Goal: Transaction & Acquisition: Purchase product/service

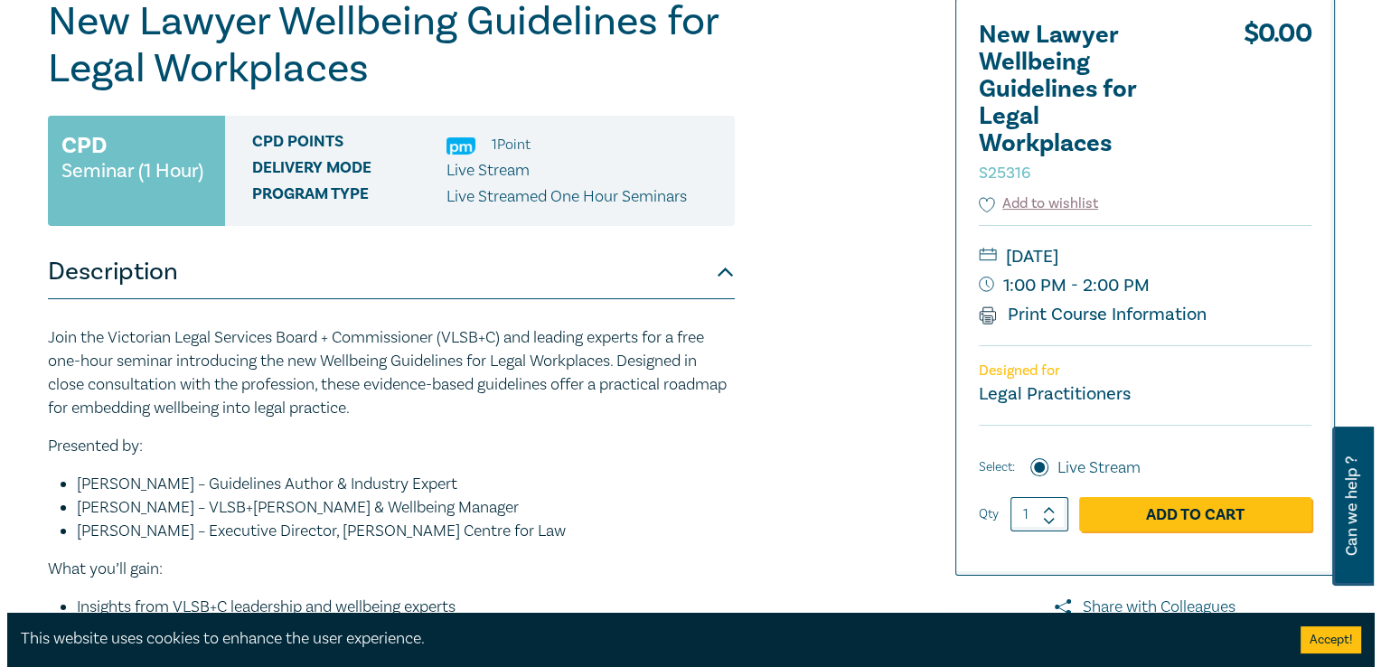
scroll to position [271, 0]
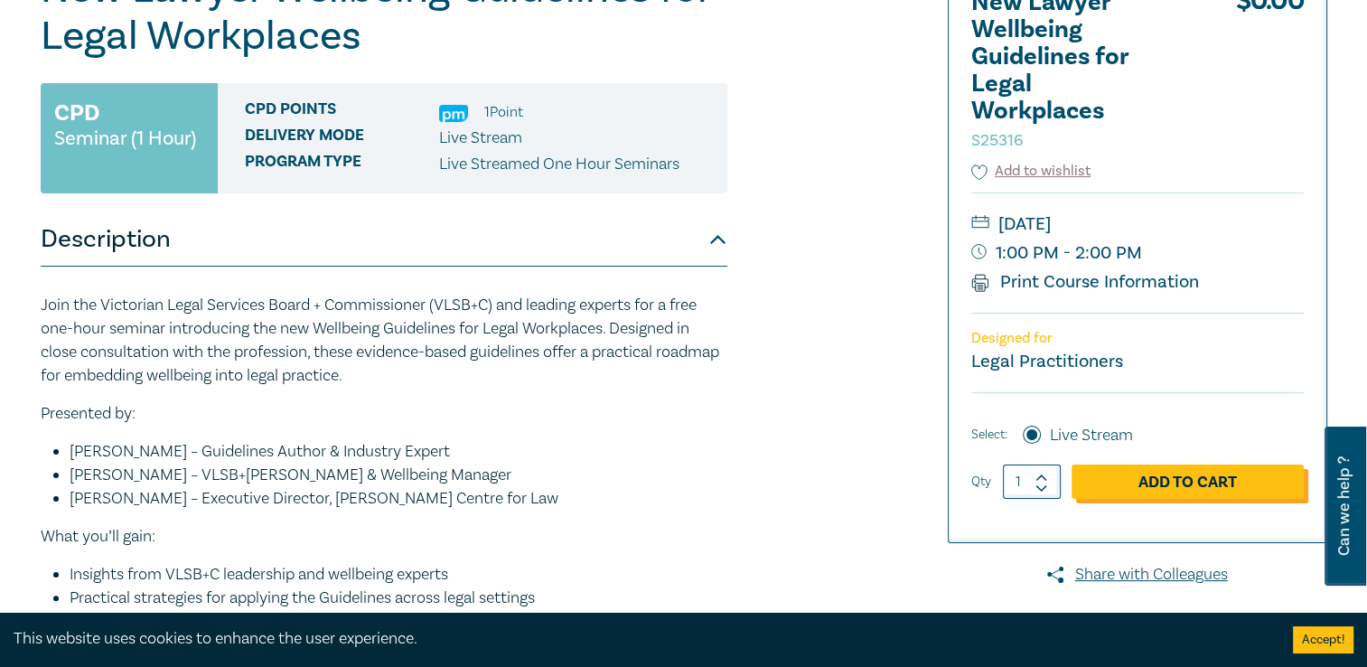
click at [1179, 486] on link "Add to Cart" at bounding box center [1188, 482] width 232 height 34
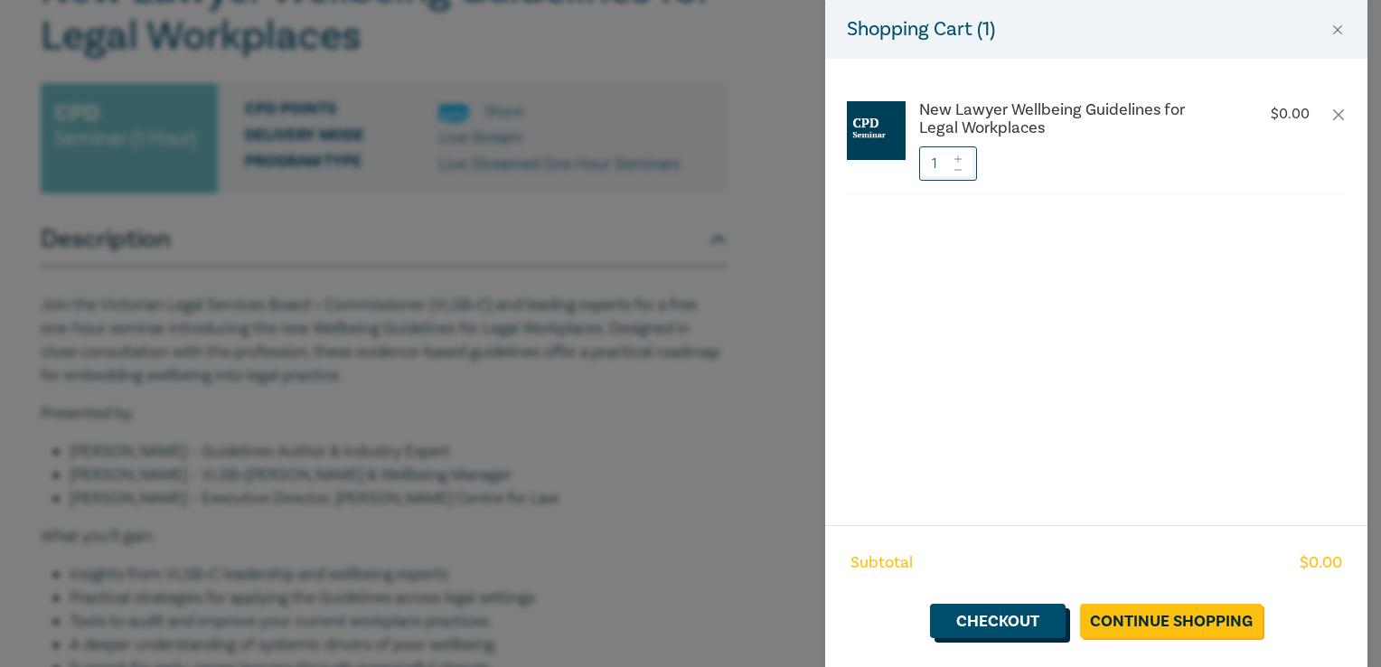
click at [1010, 623] on link "Checkout" at bounding box center [998, 621] width 136 height 34
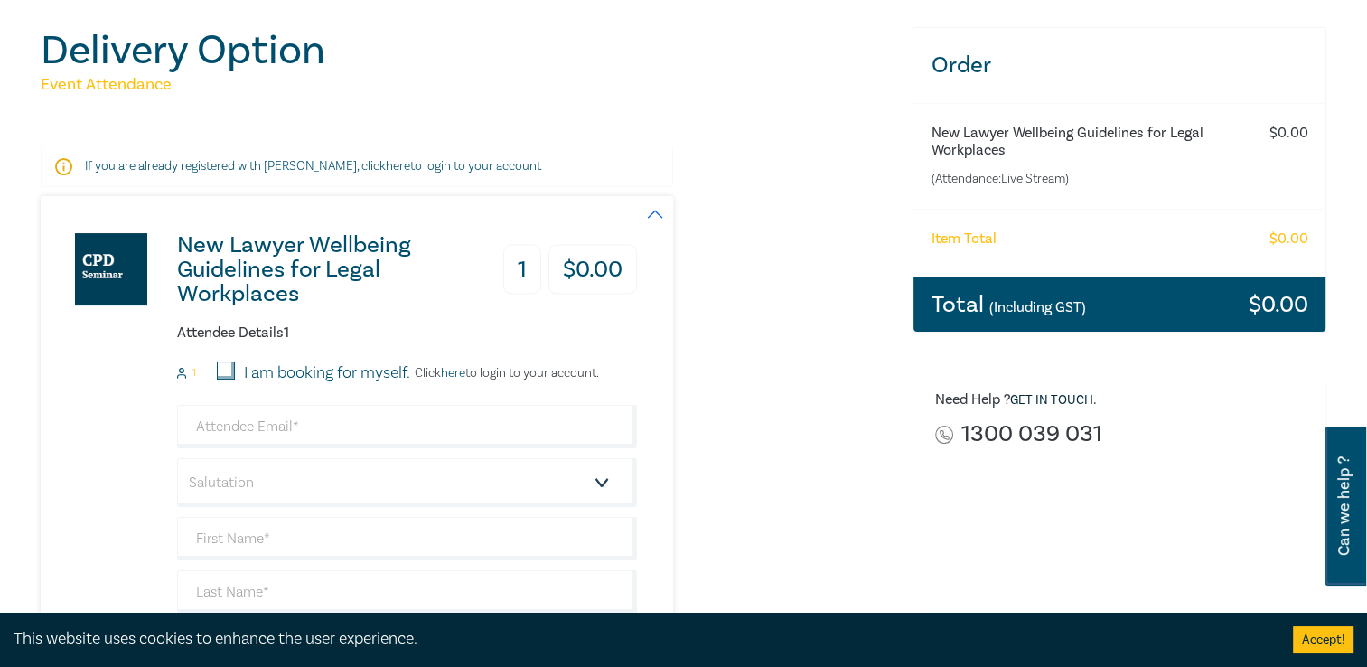
scroll to position [181, 0]
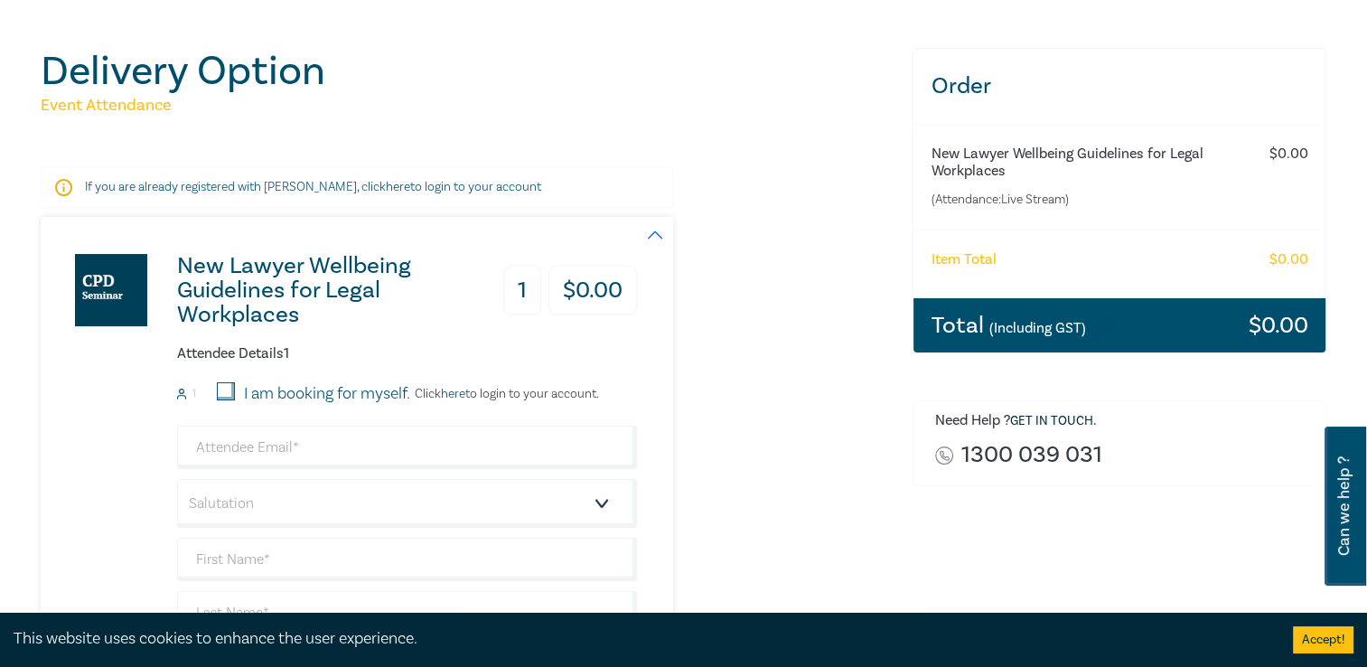
click at [228, 390] on input "I am booking for myself." at bounding box center [226, 391] width 18 height 18
checkbox input "true"
click at [463, 394] on link "here" at bounding box center [453, 394] width 24 height 16
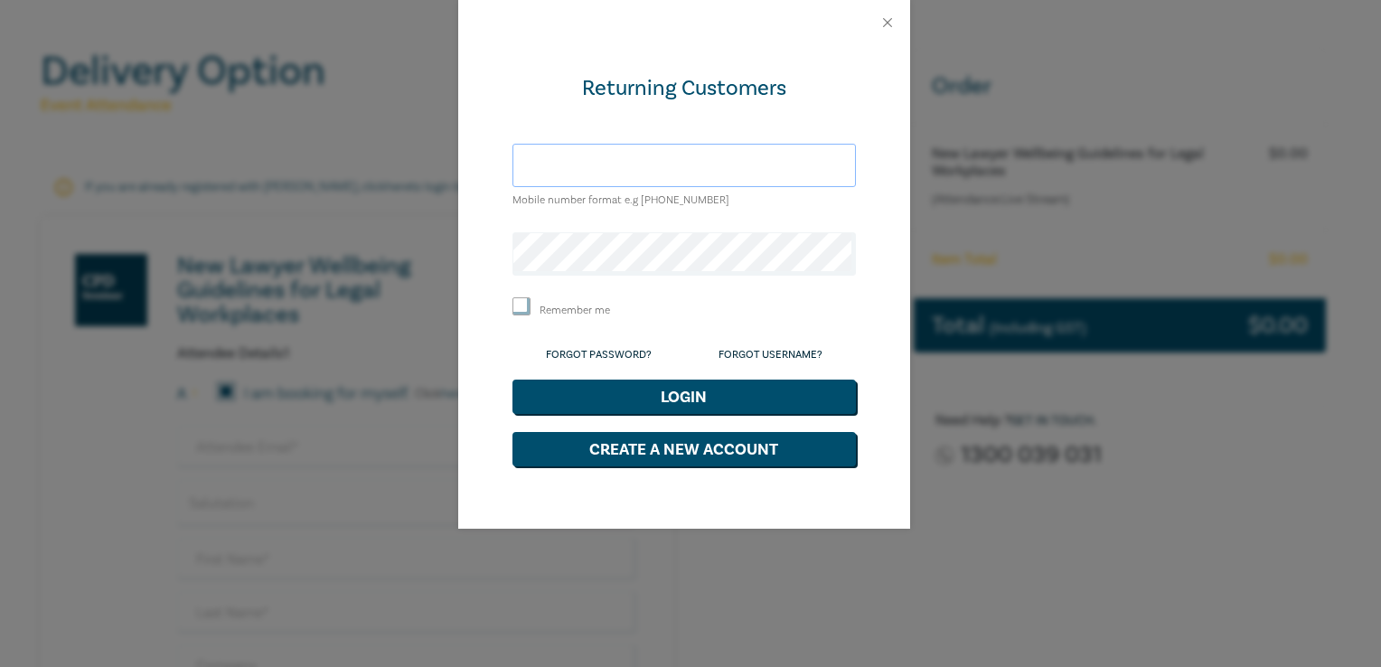
click at [587, 161] on input "text" at bounding box center [683, 165] width 343 height 43
click at [512, 380] on button "Login" at bounding box center [683, 397] width 343 height 34
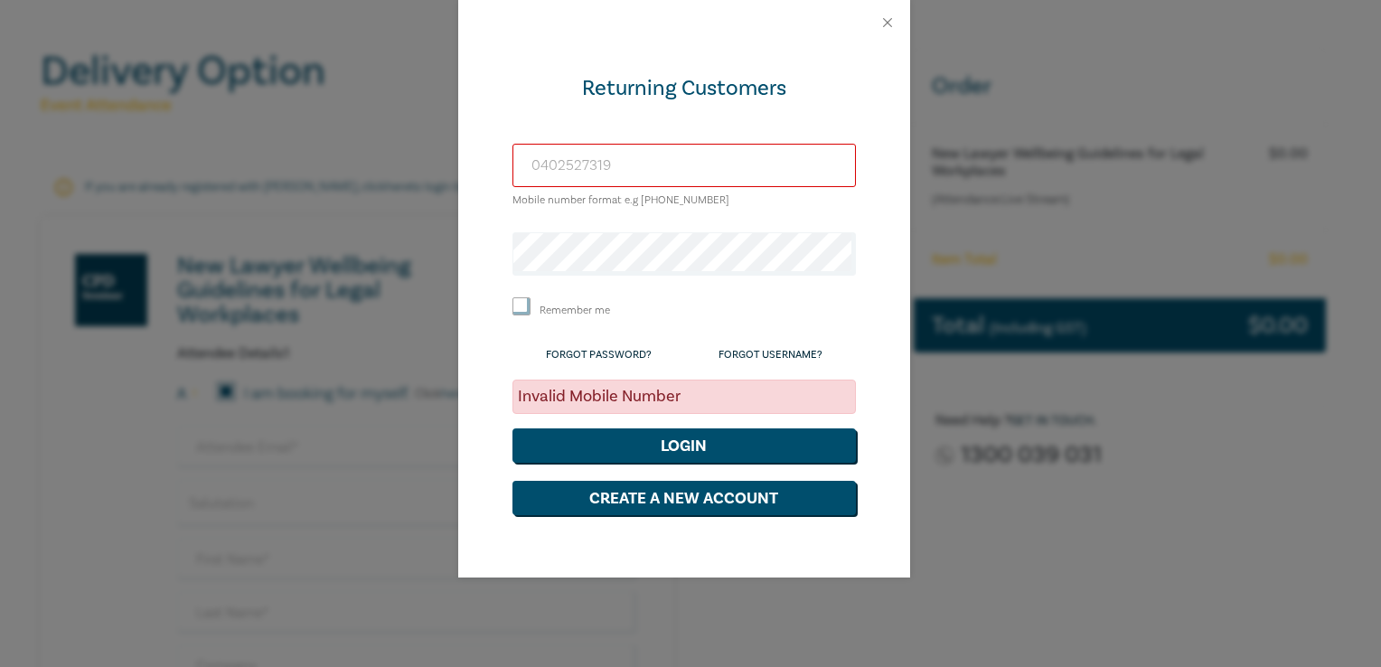
click at [647, 155] on input "0402527319" at bounding box center [683, 165] width 343 height 43
drag, startPoint x: 646, startPoint y: 167, endPoint x: 524, endPoint y: 164, distance: 122.0
click at [524, 164] on input "0402527319" at bounding box center [683, 165] width 343 height 43
type input "[PERSON_NAME][EMAIL_ADDRESS][DOMAIN_NAME]"
click at [682, 437] on button "Login" at bounding box center [683, 445] width 343 height 34
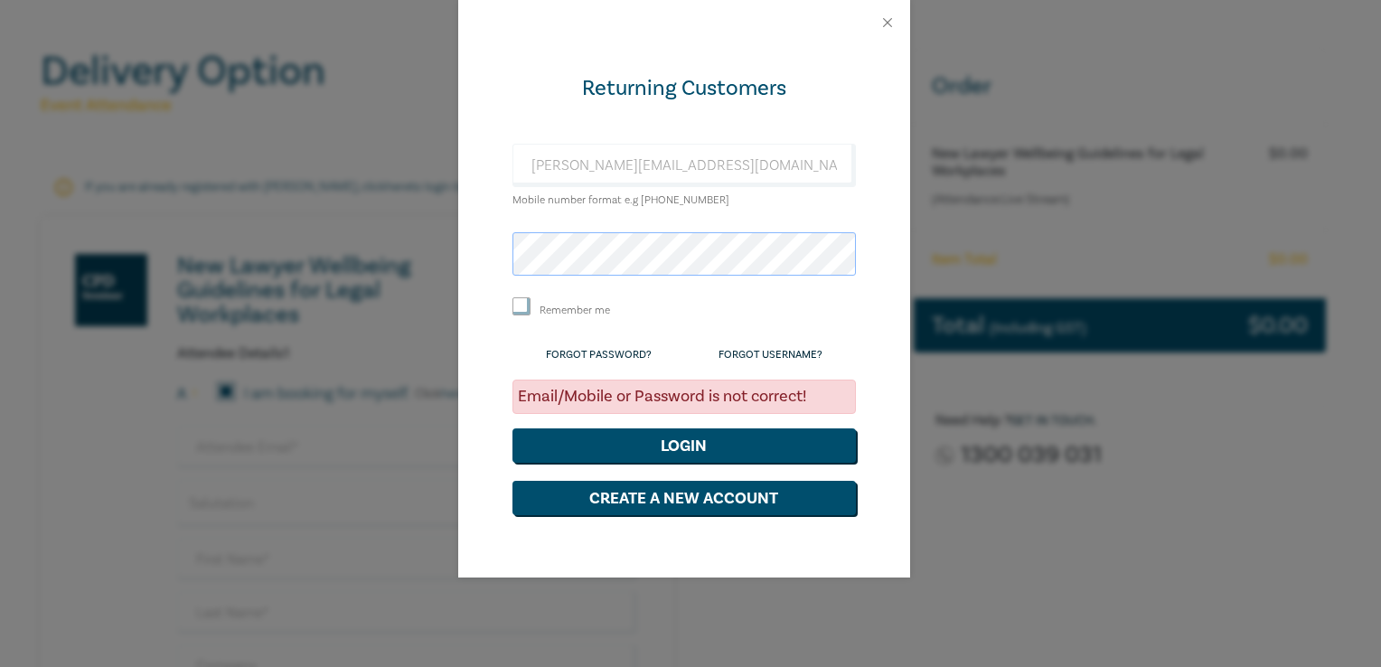
click at [512, 428] on button "Login" at bounding box center [683, 445] width 343 height 34
click at [886, 23] on button "Close" at bounding box center [887, 22] width 16 height 16
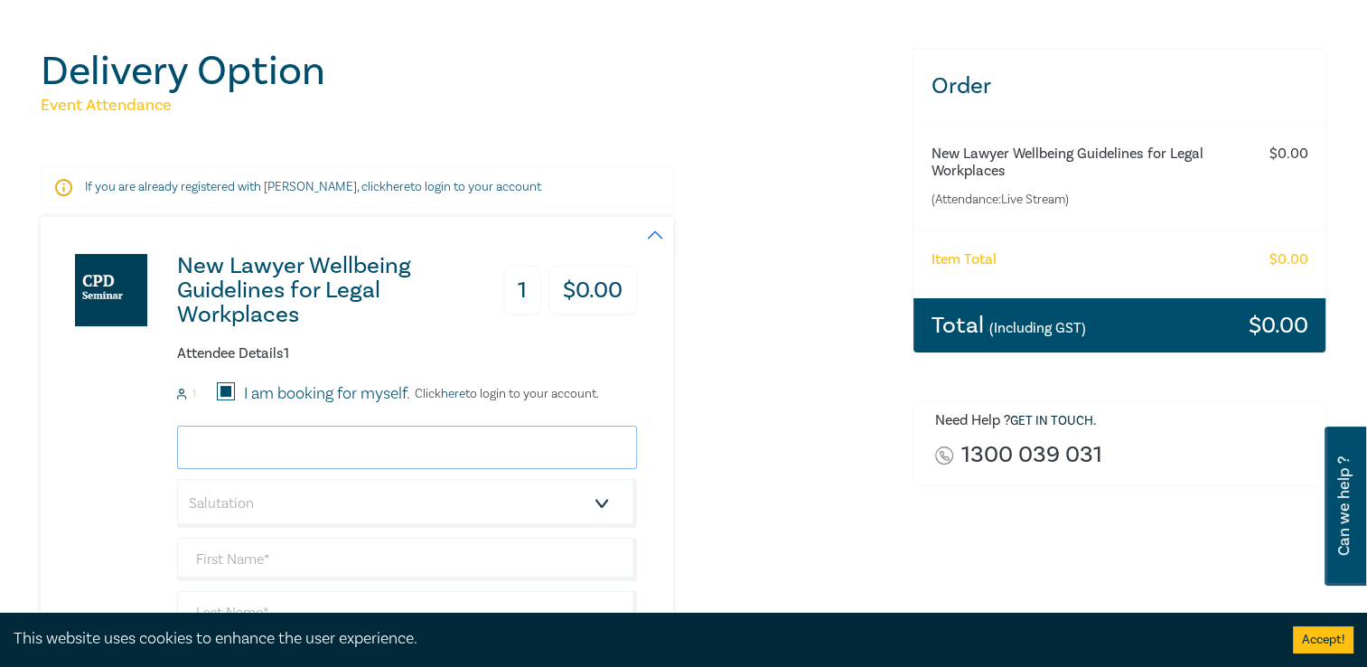
click at [264, 454] on input "email" at bounding box center [407, 447] width 460 height 43
type input "[PERSON_NAME][EMAIL_ADDRESS][DOMAIN_NAME]"
type input "[PERSON_NAME]"
type input "Scheriani"
type input "solcitor"
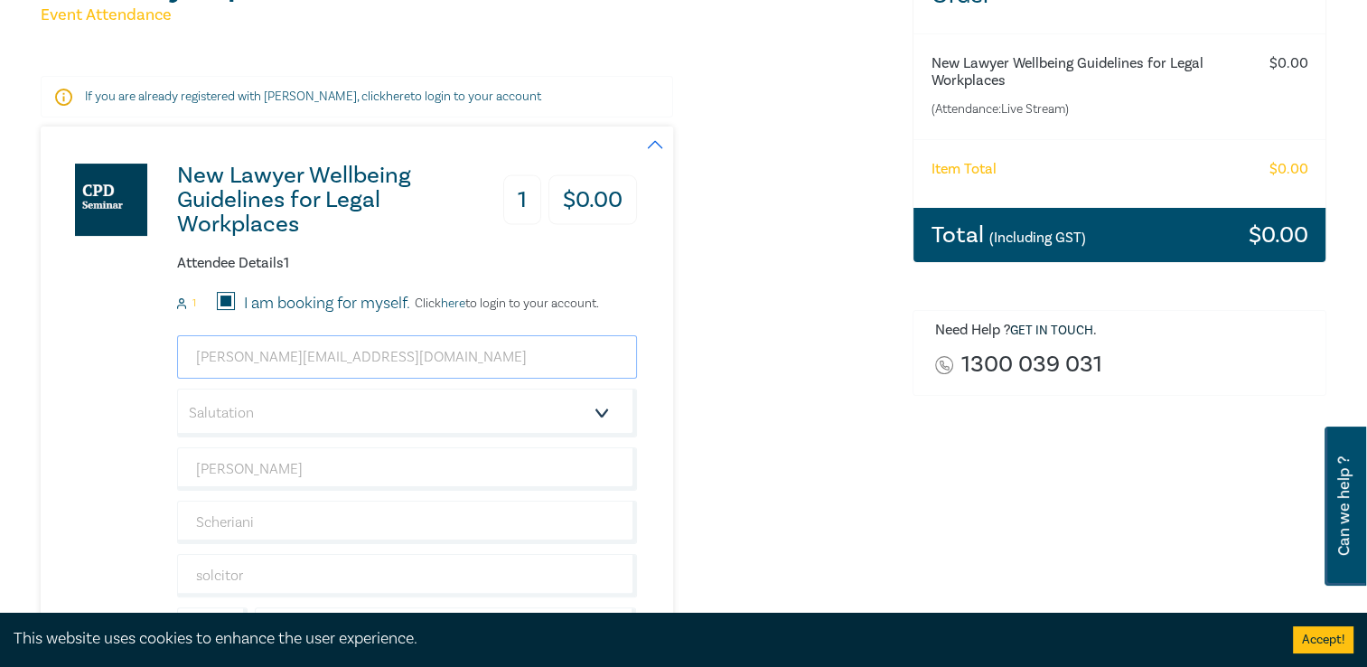
scroll to position [362, 0]
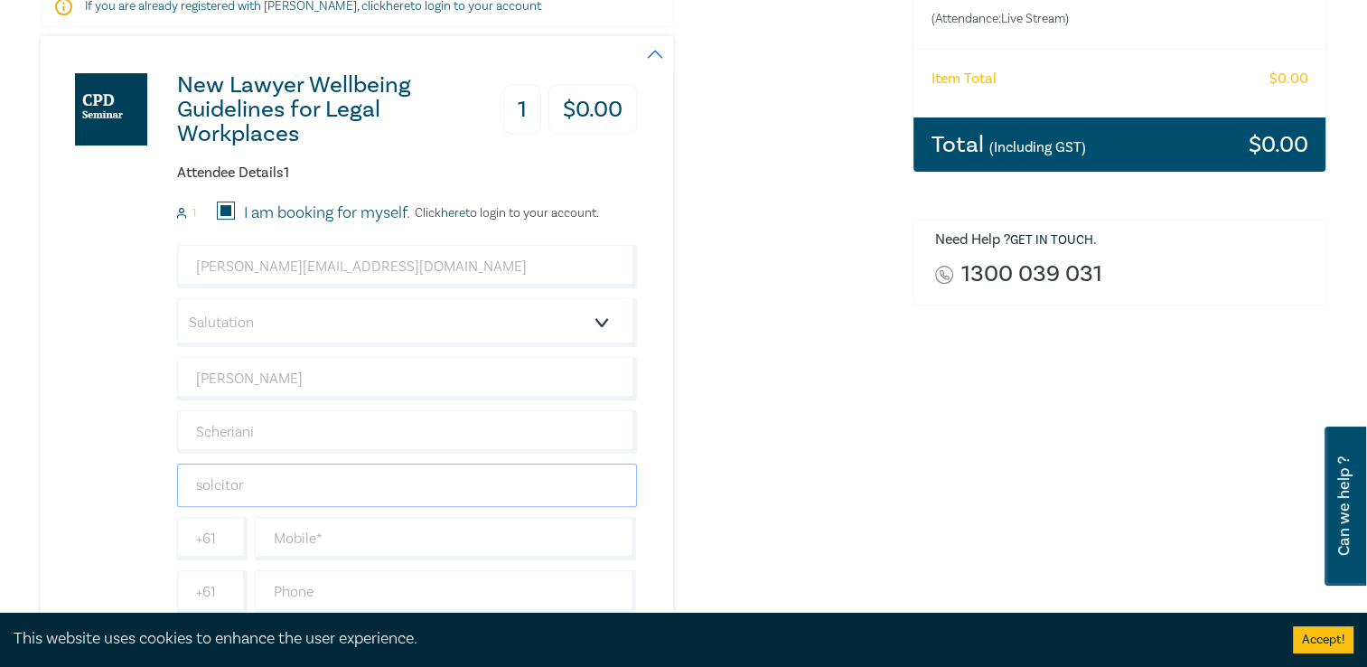
drag, startPoint x: 261, startPoint y: 483, endPoint x: 134, endPoint y: 486, distance: 127.5
click at [134, 486] on div "New Lawyer Wellbeing Guidelines for Legal Workplaces 1 $ 0.00 Attendee Details …" at bounding box center [339, 345] width 597 height 619
click at [811, 519] on div "New Lawyer Wellbeing Guidelines for Legal Workplaces 1 $ 0.00 Attendee Details …" at bounding box center [466, 345] width 850 height 619
click at [304, 324] on select "Salutation Mr. Mrs. Ms. Miss Dr. Prof. Other" at bounding box center [407, 322] width 460 height 49
select select "Ms."
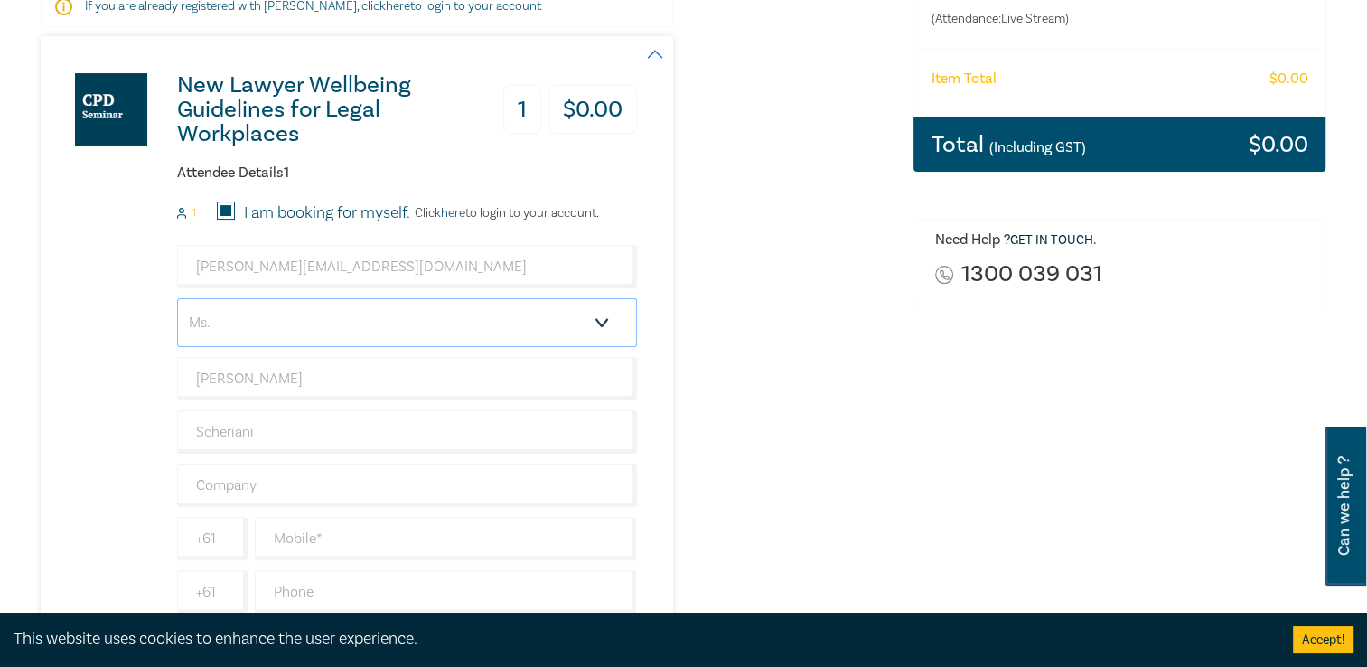
click at [177, 298] on select "Salutation Mr. Mrs. Ms. Miss Dr. Prof. Other" at bounding box center [407, 322] width 460 height 49
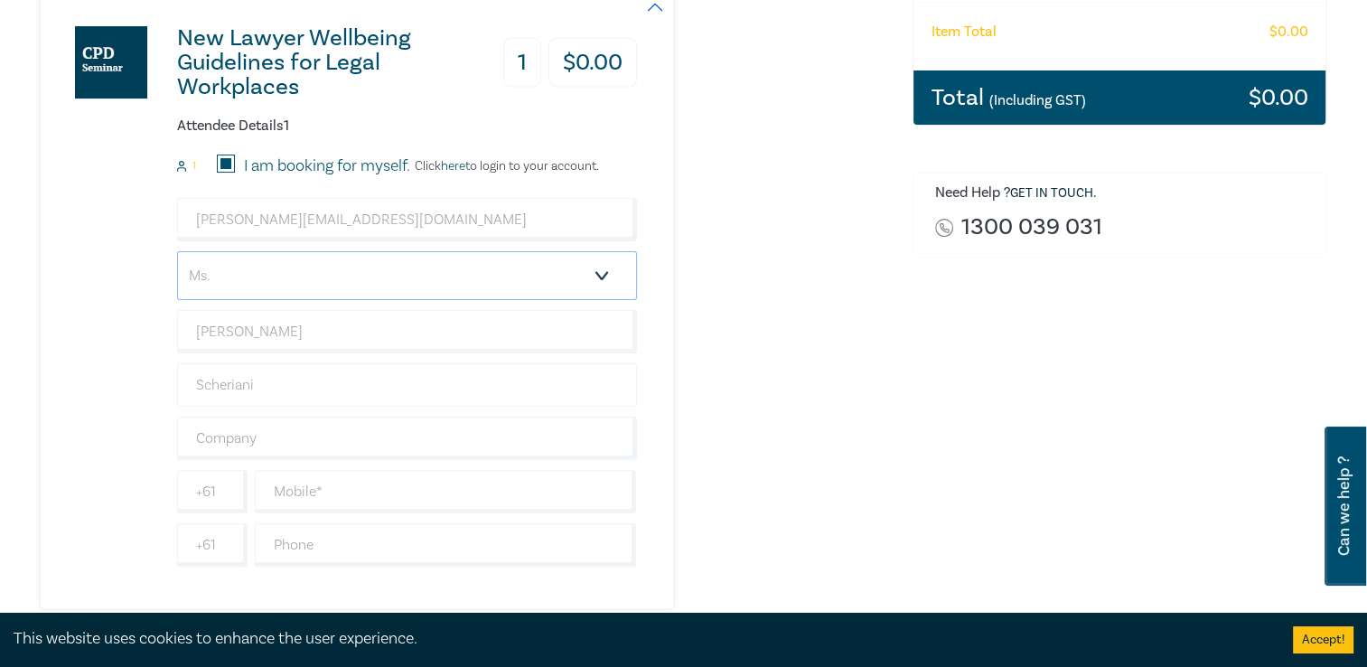
scroll to position [452, 0]
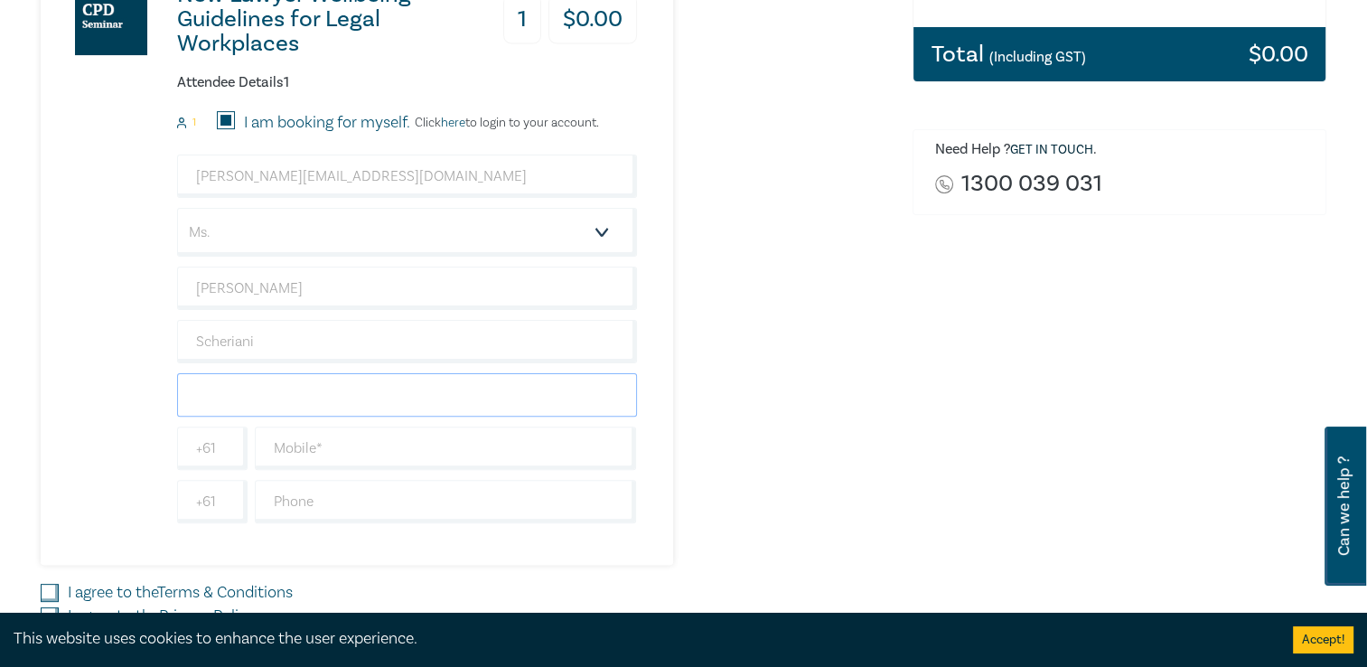
click at [251, 395] on input "text" at bounding box center [407, 394] width 460 height 43
type input "Blenthem Partners"
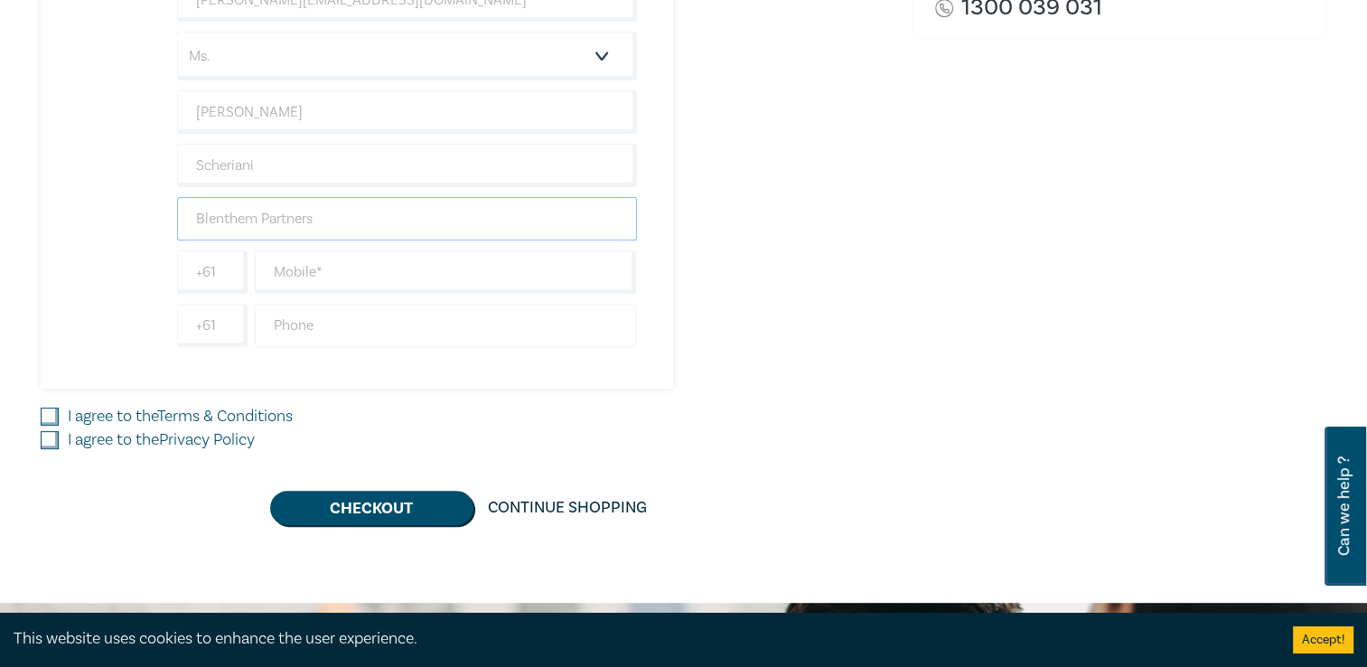
scroll to position [633, 0]
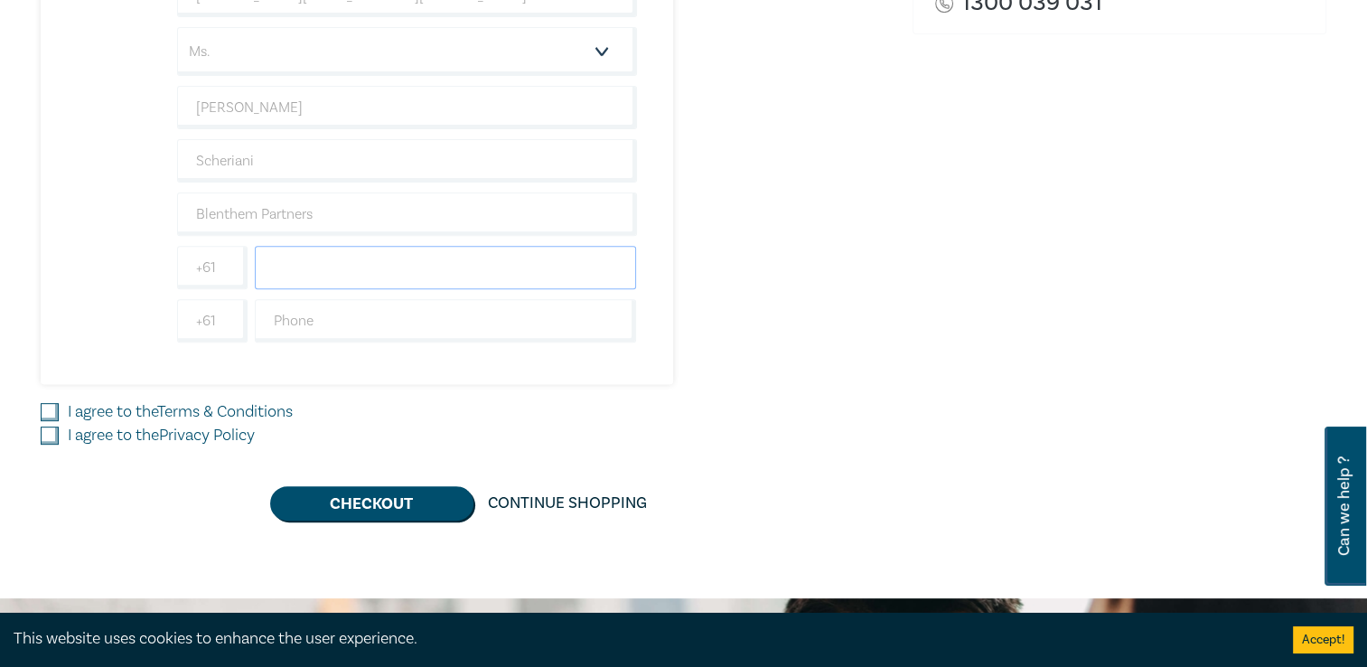
click at [290, 271] on input "text" at bounding box center [446, 267] width 382 height 43
type input "0402527319"
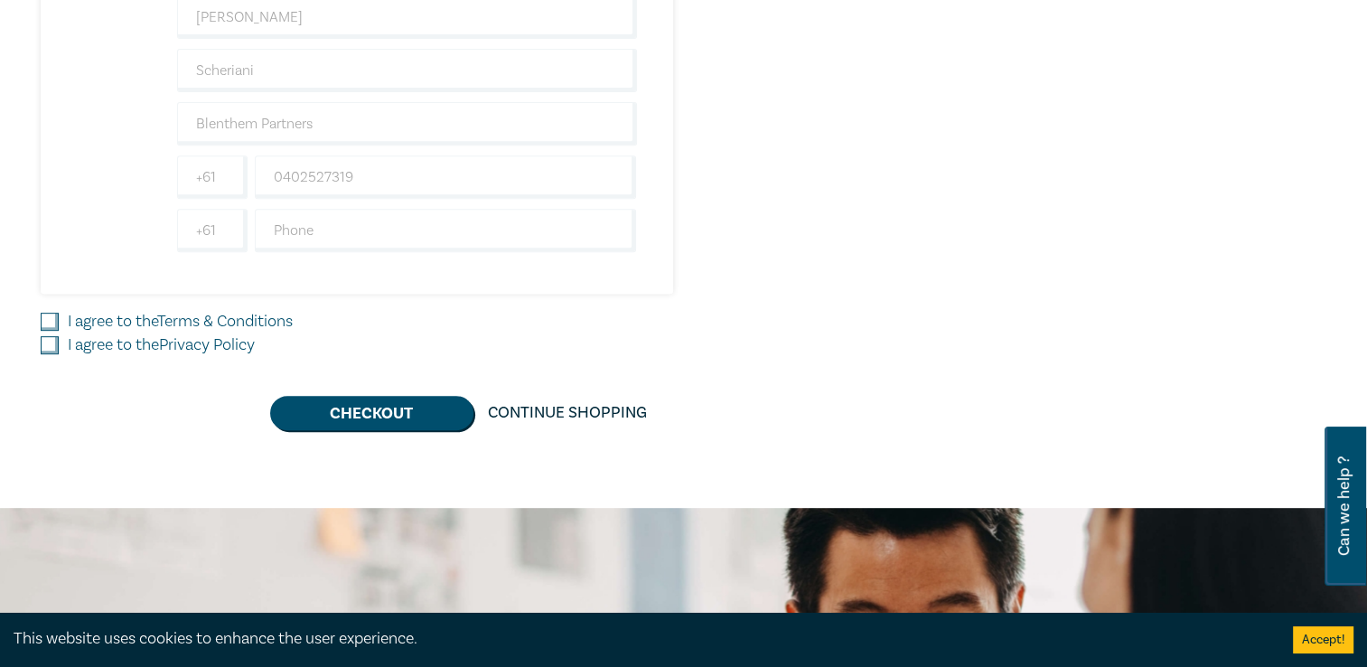
click at [52, 320] on input "I agree to the Terms & Conditions" at bounding box center [50, 322] width 18 height 18
checkbox input "true"
click at [51, 347] on input "I agree to the Privacy Policy" at bounding box center [50, 345] width 18 height 18
checkbox input "true"
click at [393, 417] on button "Checkout" at bounding box center [371, 413] width 203 height 34
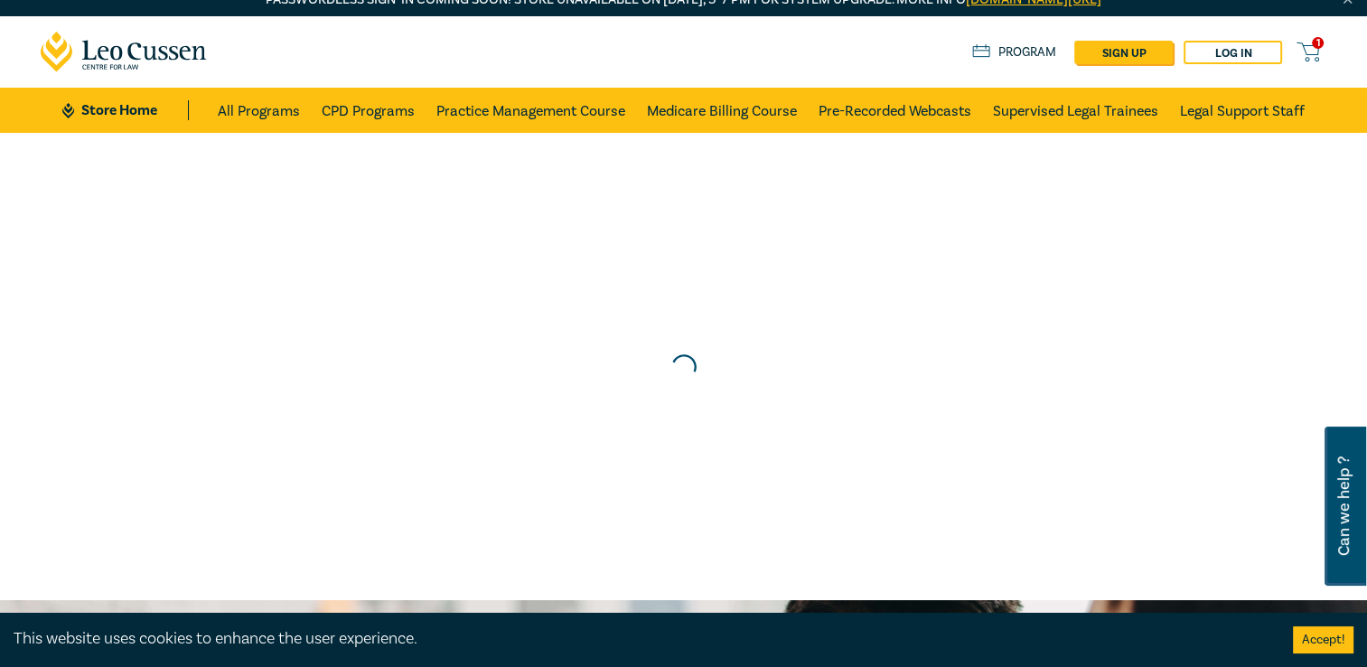
scroll to position [0, 0]
